Goal: Task Accomplishment & Management: Use online tool/utility

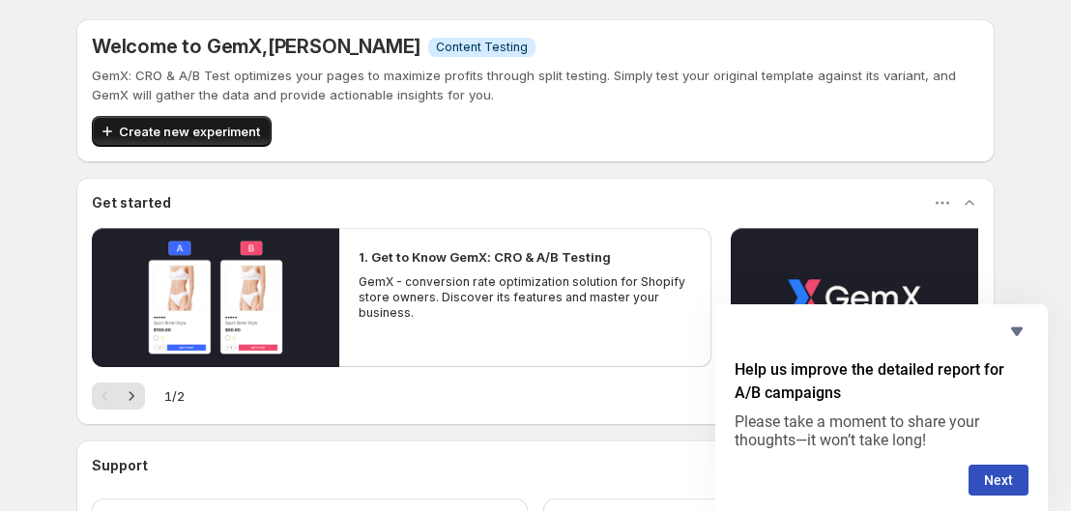
click at [189, 129] on span "Create new experiment" at bounding box center [189, 131] width 141 height 19
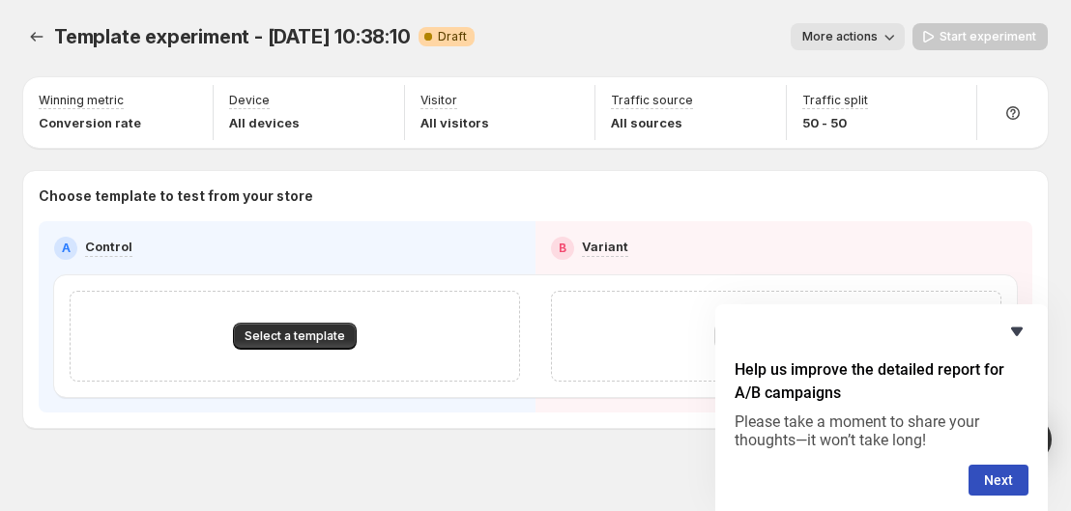
click at [1025, 332] on icon "Hide survey" at bounding box center [1016, 331] width 23 height 23
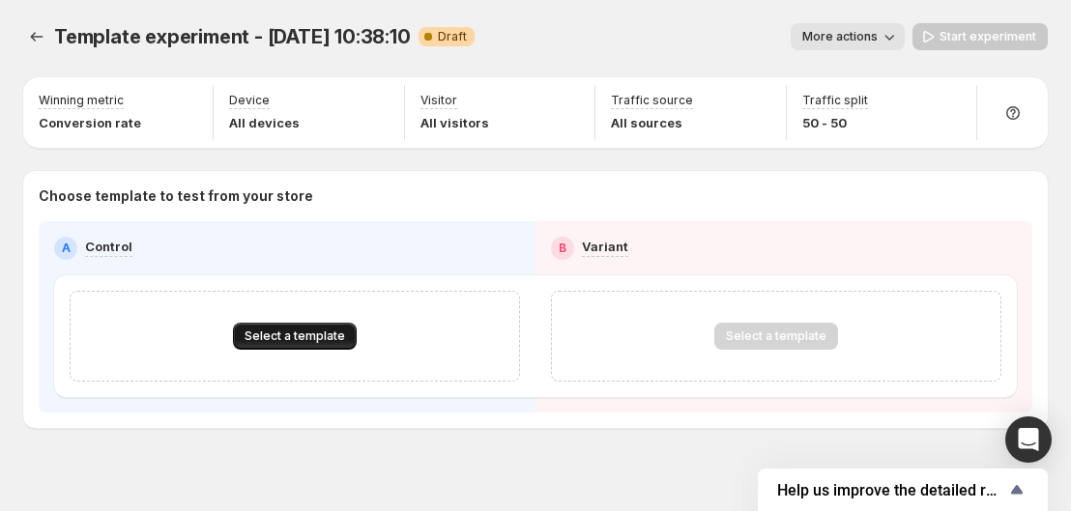
click at [302, 333] on span "Select a template" at bounding box center [294, 336] width 100 height 15
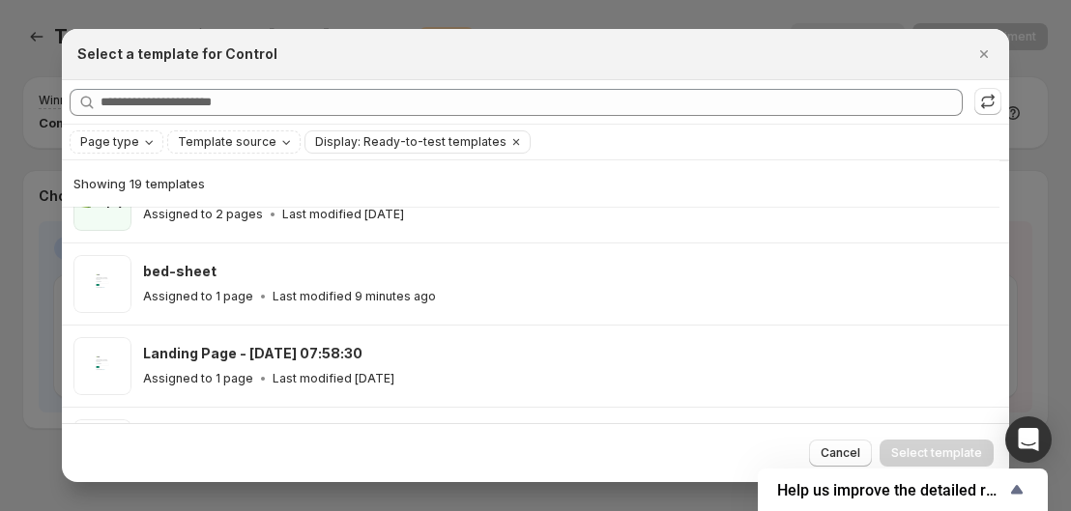
scroll to position [300, 0]
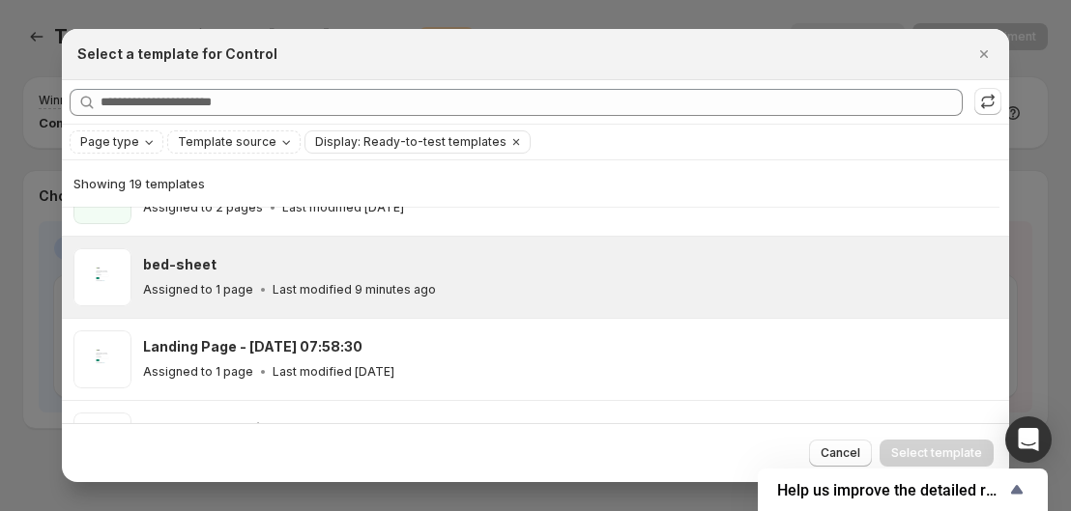
click at [561, 264] on div "bed-sheet" at bounding box center [567, 264] width 848 height 19
click at [917, 451] on span "Select template" at bounding box center [936, 452] width 91 height 15
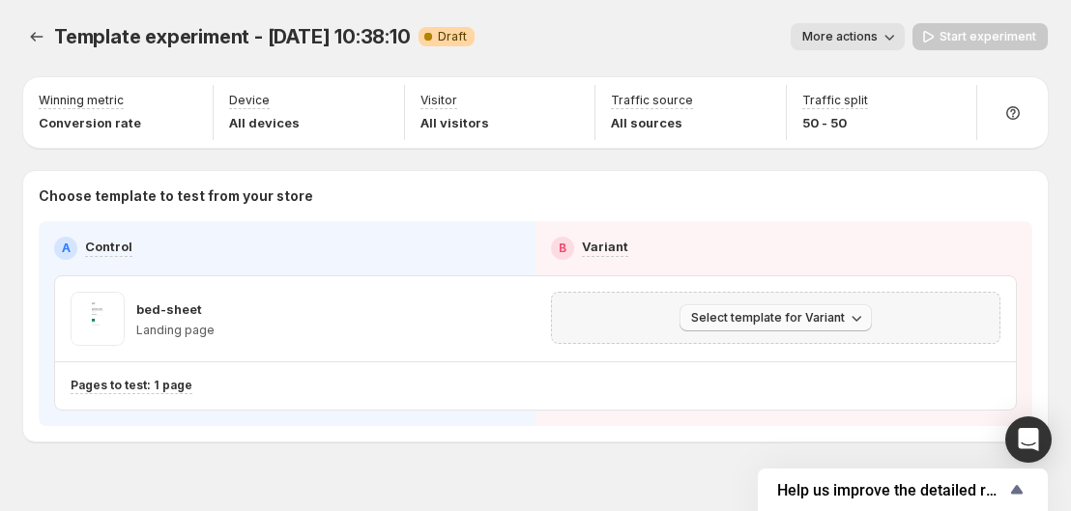
click at [856, 314] on icon "button" at bounding box center [855, 317] width 19 height 19
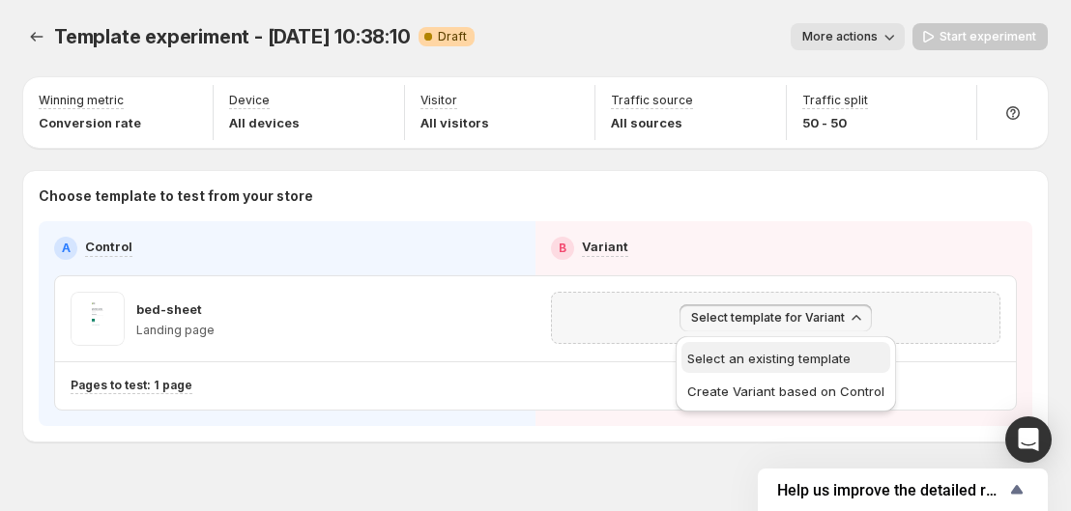
click at [812, 363] on span "Select an existing template" at bounding box center [768, 358] width 163 height 15
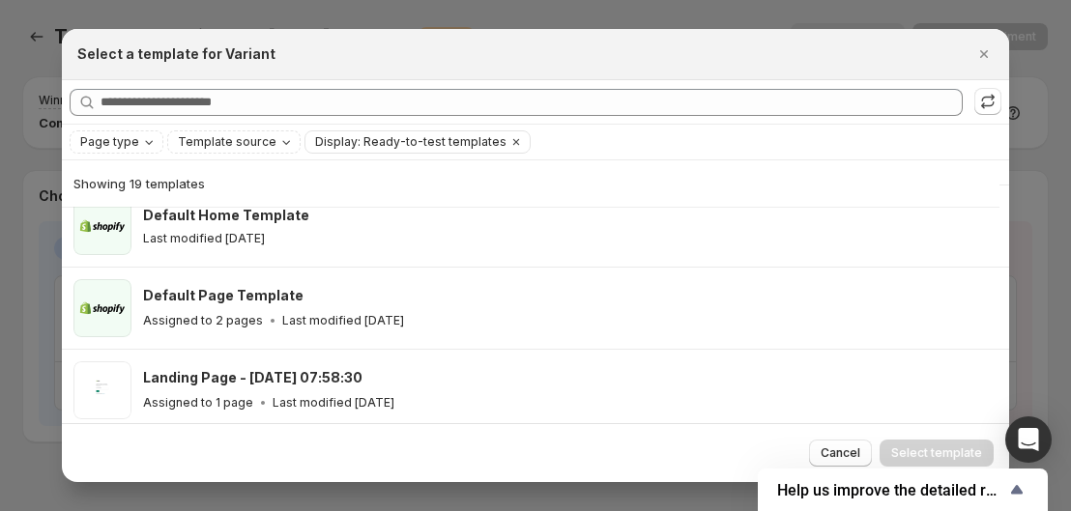
scroll to position [0, 0]
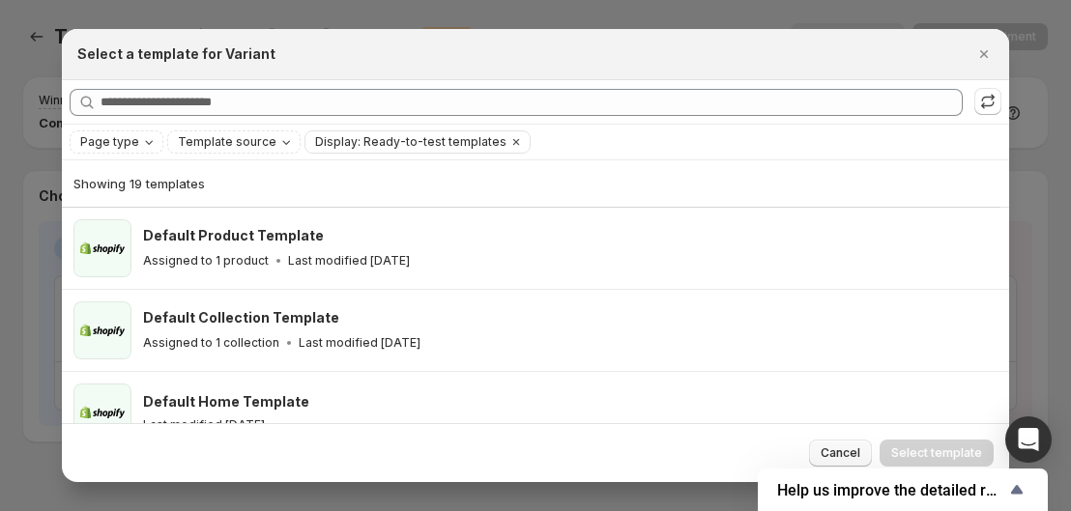
click at [850, 448] on span "Cancel" at bounding box center [840, 452] width 40 height 15
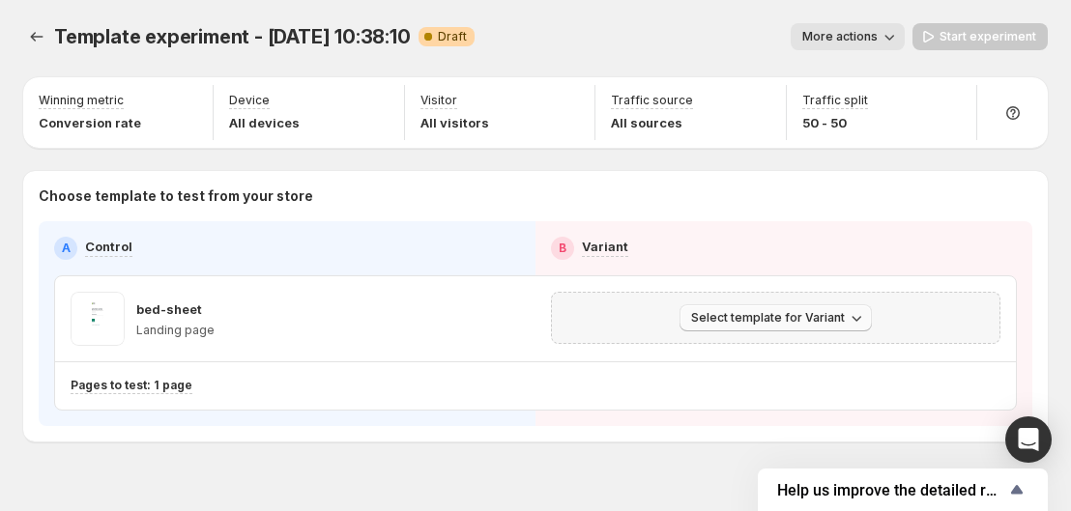
click at [797, 325] on span "Select template for Variant" at bounding box center [768, 317] width 154 height 15
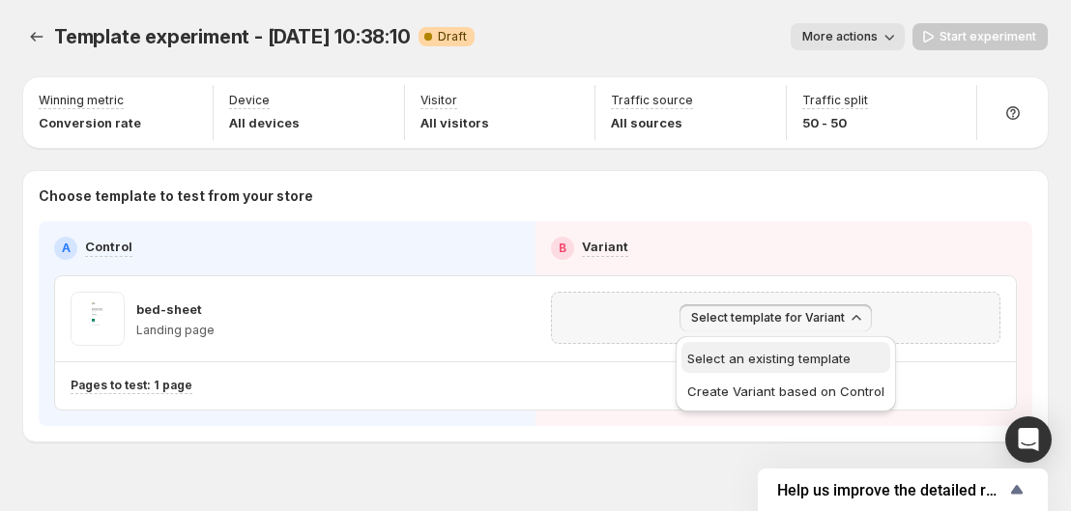
click at [797, 353] on span "Select an existing template" at bounding box center [768, 358] width 163 height 15
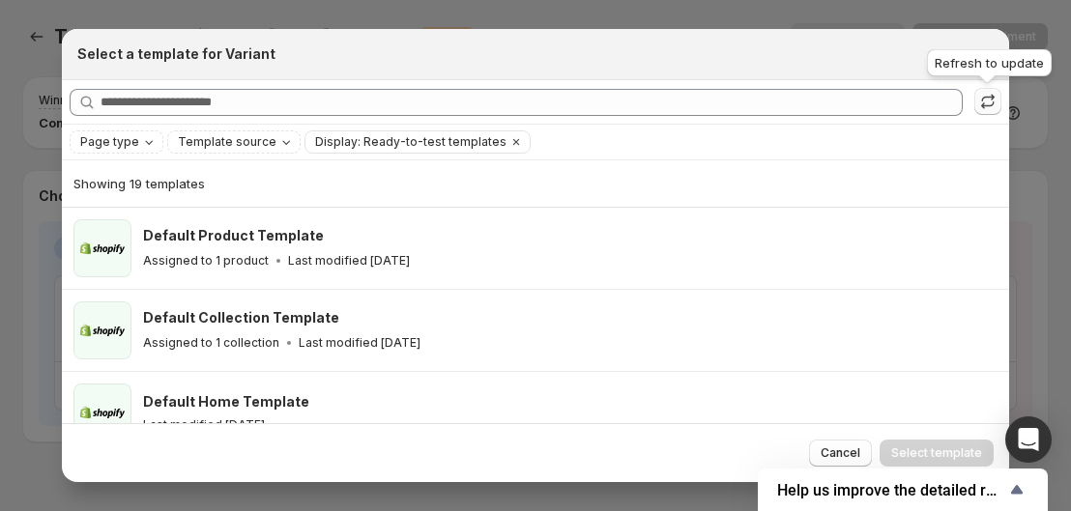
click at [992, 107] on icon ":rf:" at bounding box center [987, 101] width 19 height 19
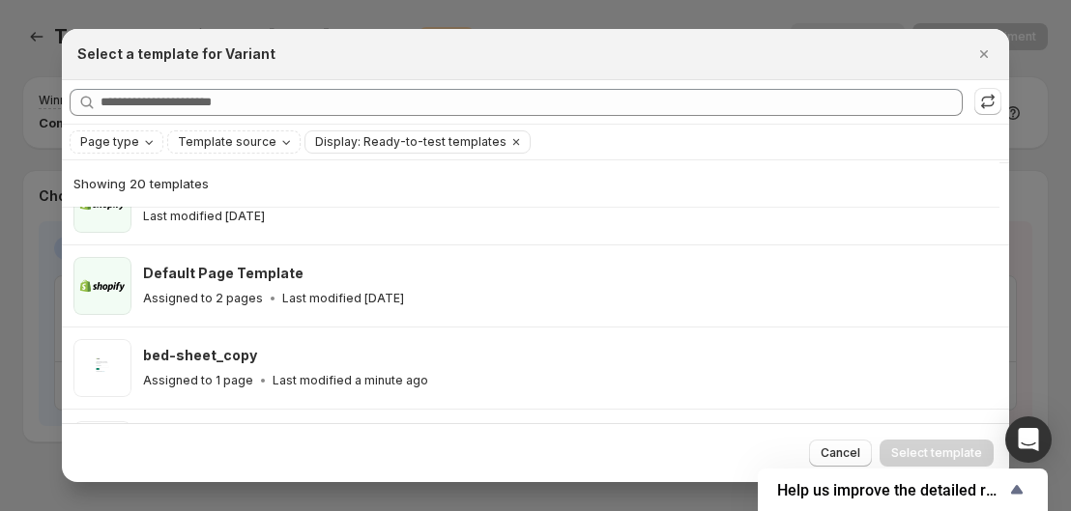
scroll to position [237, 0]
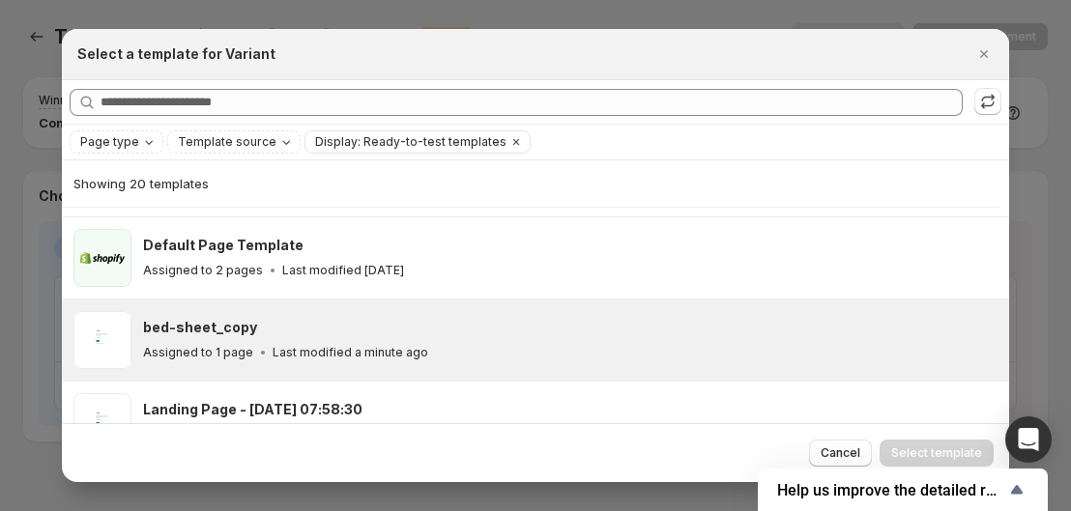
click at [721, 343] on div "Assigned to 1 page Last modified a minute ago" at bounding box center [567, 352] width 848 height 19
click at [916, 450] on span "Select template" at bounding box center [936, 452] width 91 height 15
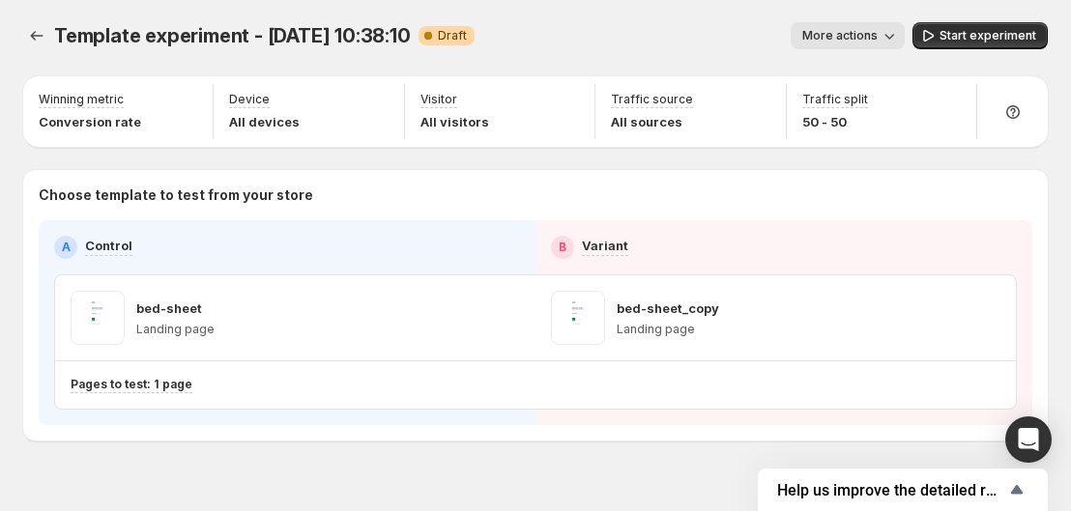
scroll to position [0, 0]
click at [899, 41] on icon "button" at bounding box center [888, 36] width 19 height 19
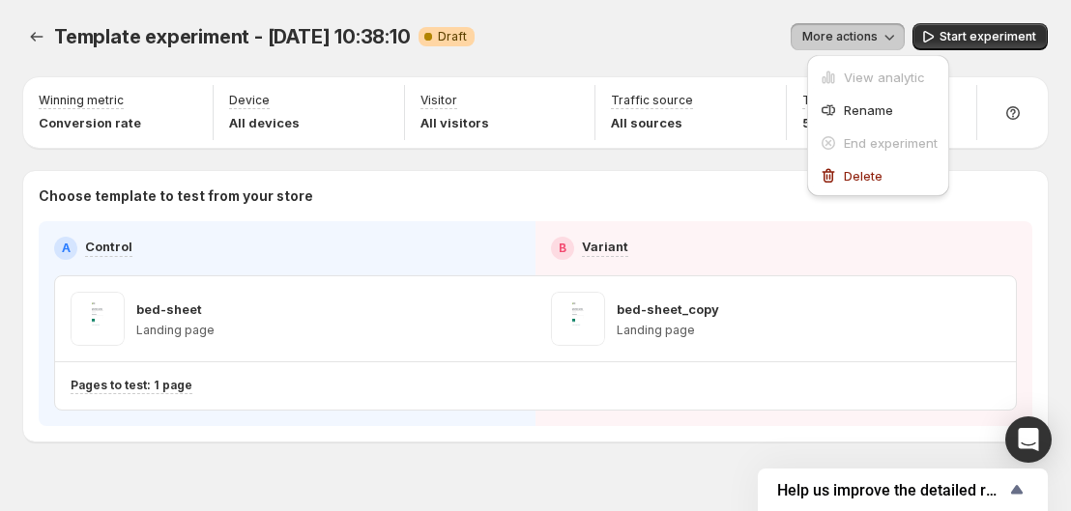
click at [751, 59] on div "Template experiment - [DATE] 10:38:10. This page is ready Template experiment -…" at bounding box center [535, 36] width 1024 height 73
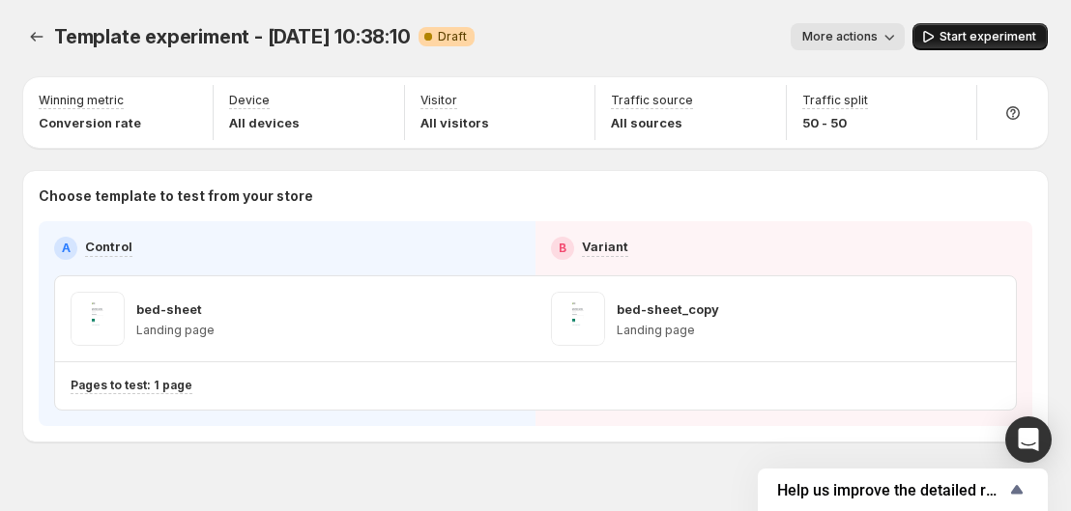
click at [974, 39] on span "Start experiment" at bounding box center [987, 36] width 97 height 15
click at [867, 33] on span "More actions" at bounding box center [830, 36] width 75 height 15
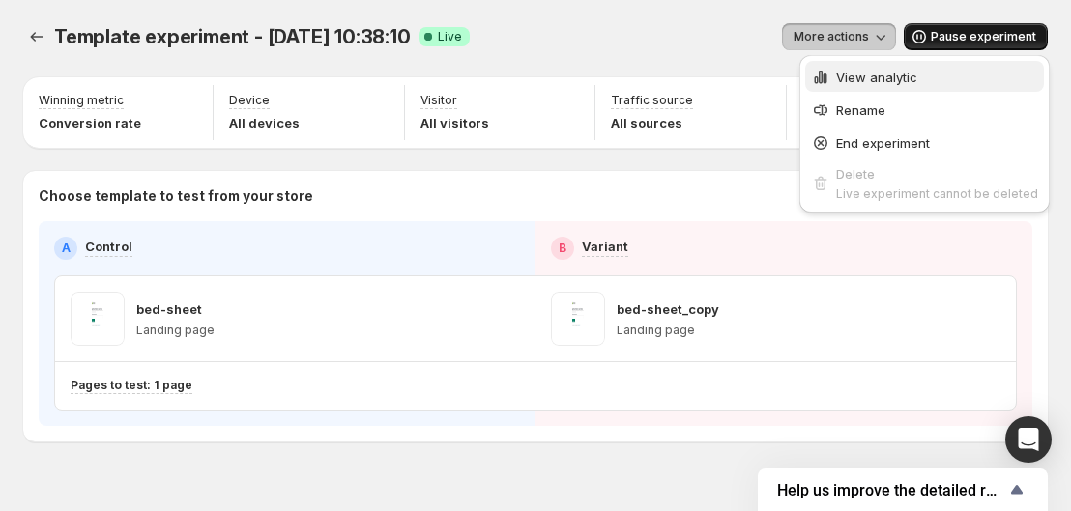
click at [867, 79] on span "View analytic" at bounding box center [876, 77] width 81 height 15
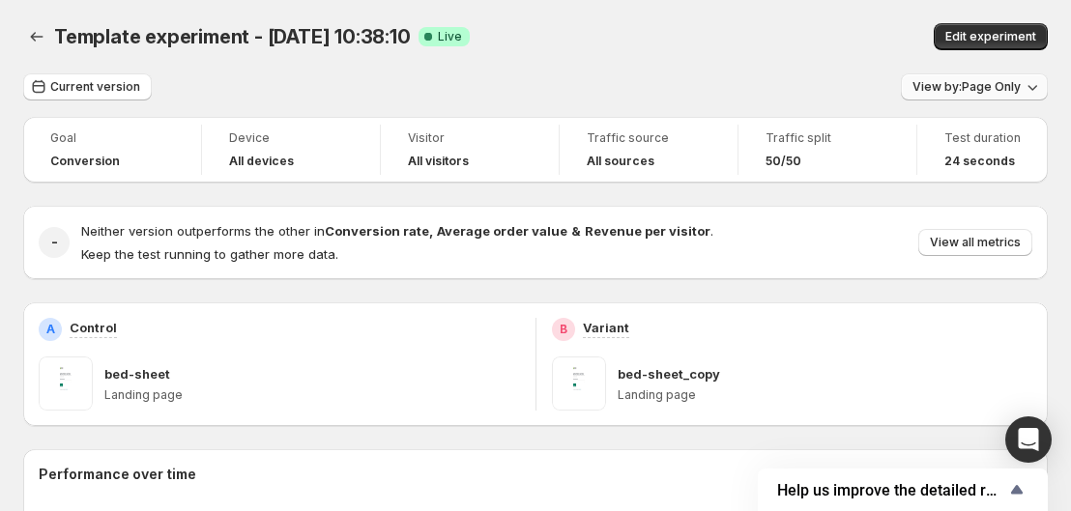
click at [973, 75] on button "View by: Page Only" at bounding box center [973, 86] width 147 height 27
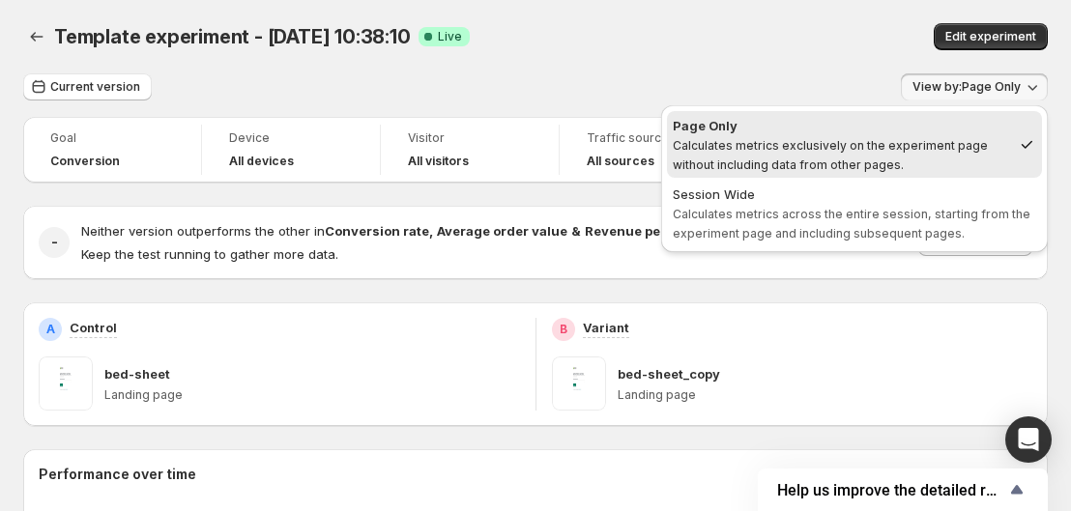
click at [834, 88] on div "Current version View by: Page Only" at bounding box center [535, 87] width 1024 height 28
